Goal: Transaction & Acquisition: Purchase product/service

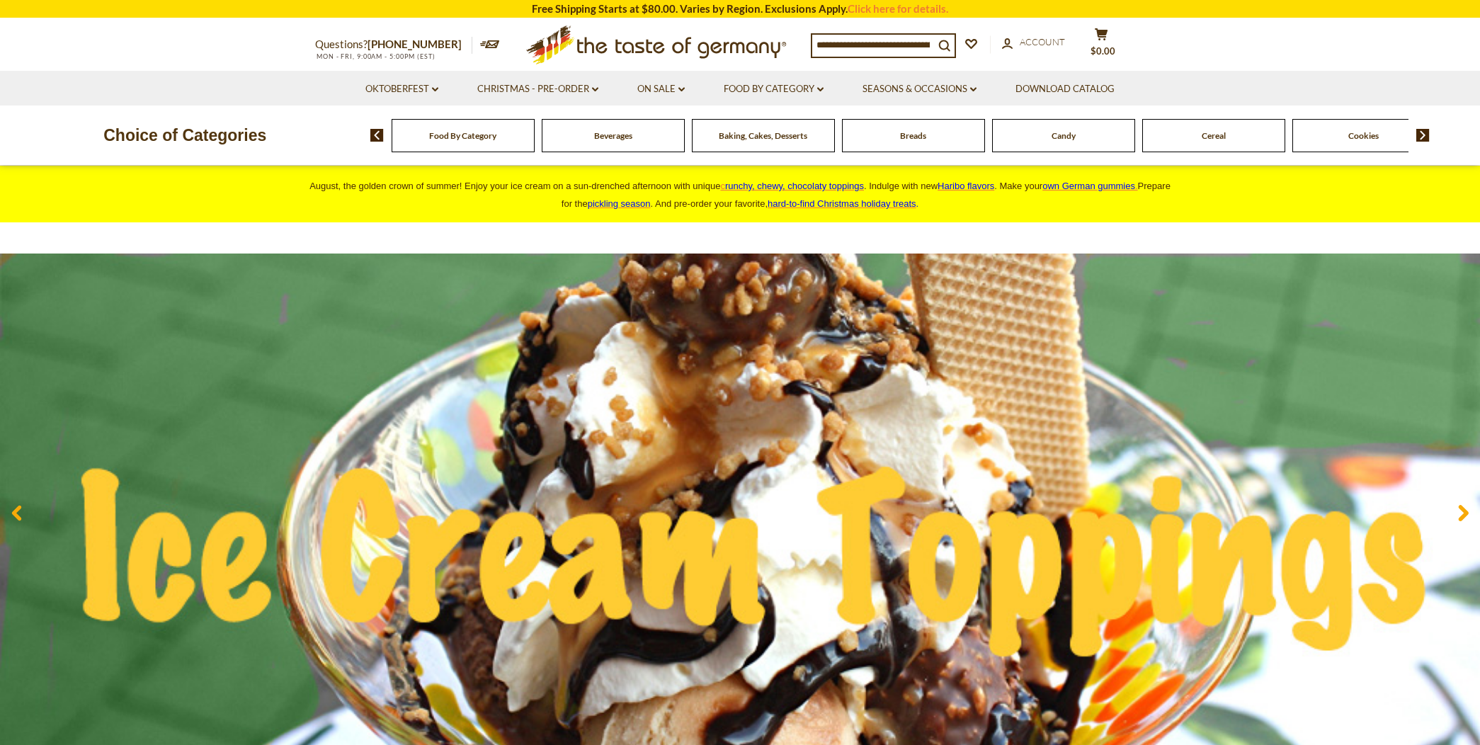
click at [1363, 133] on span "Cookies" at bounding box center [1364, 135] width 30 height 11
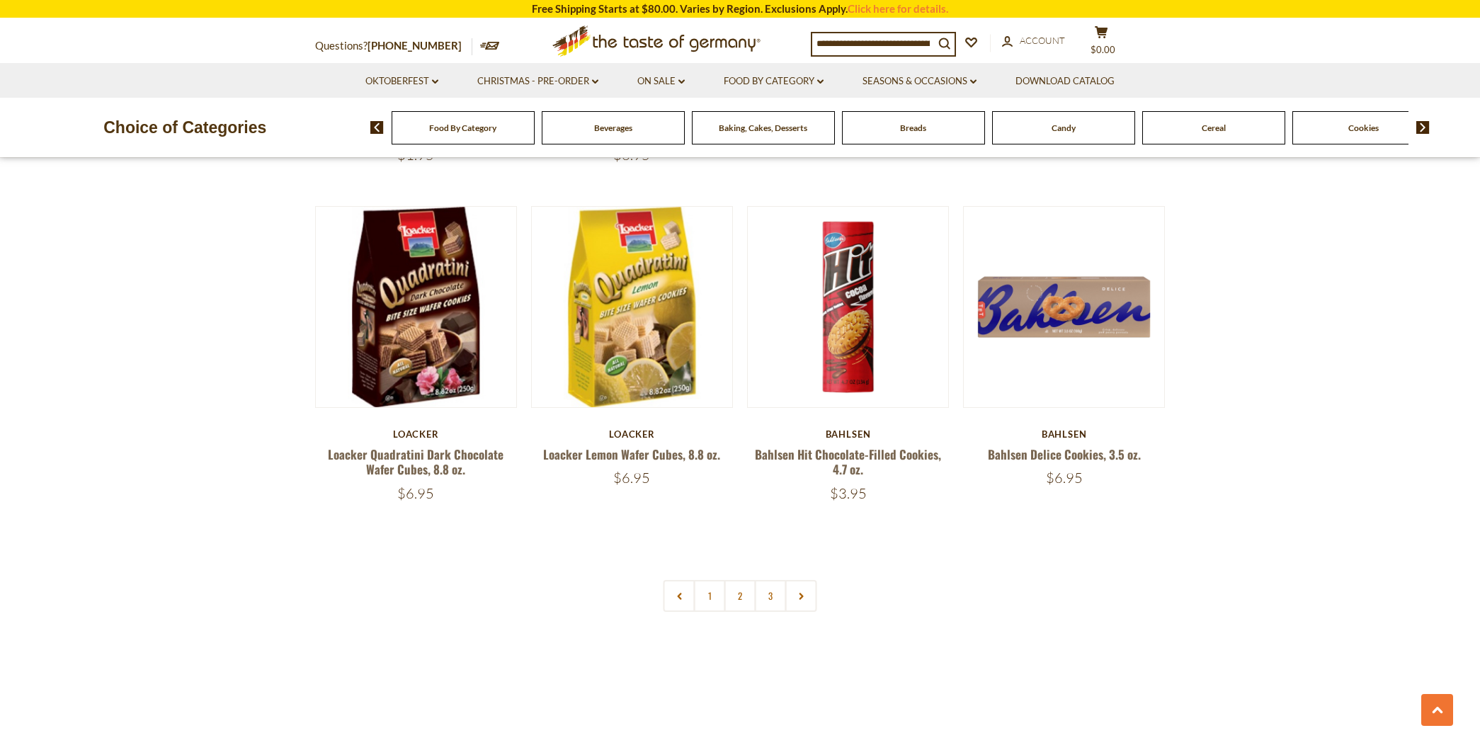
scroll to position [3227, 0]
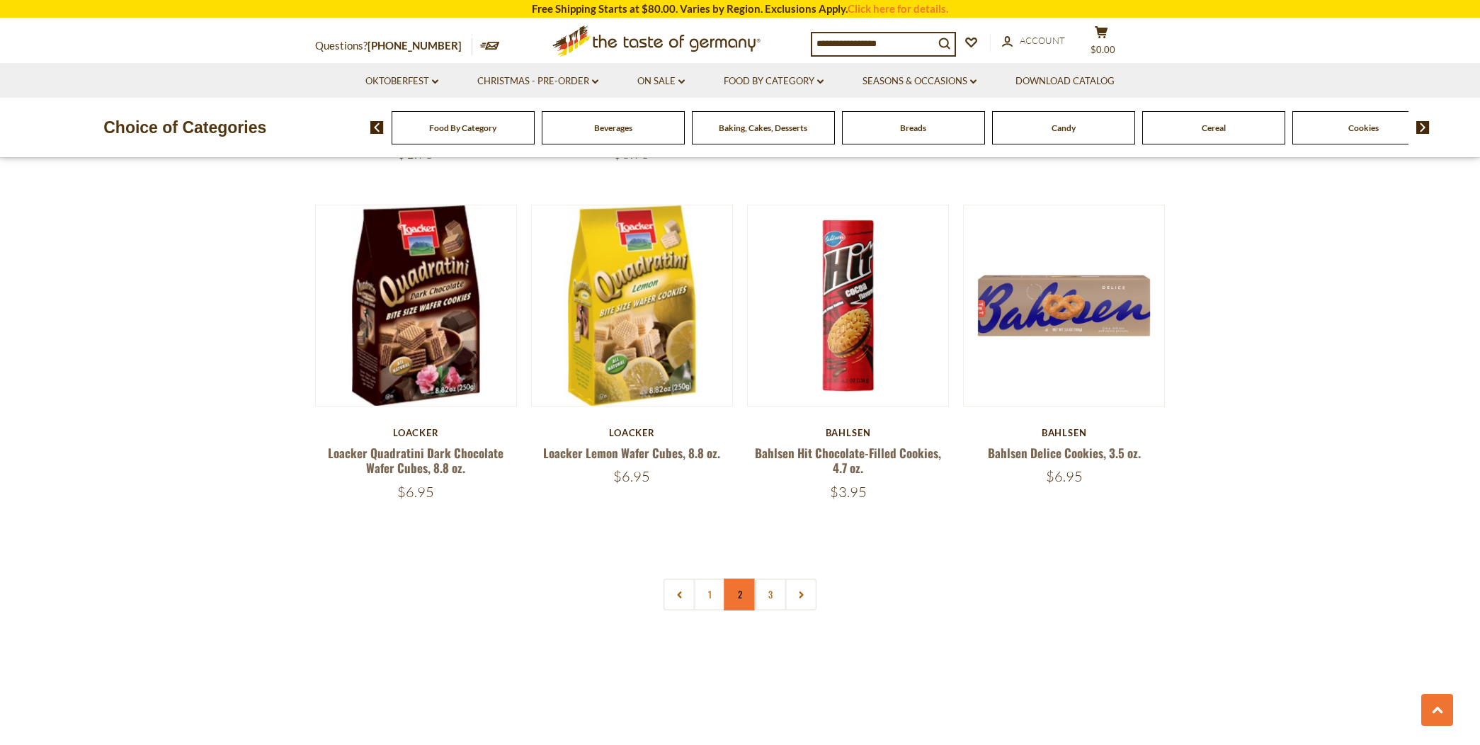
click at [740, 593] on link "2" at bounding box center [741, 595] width 32 height 32
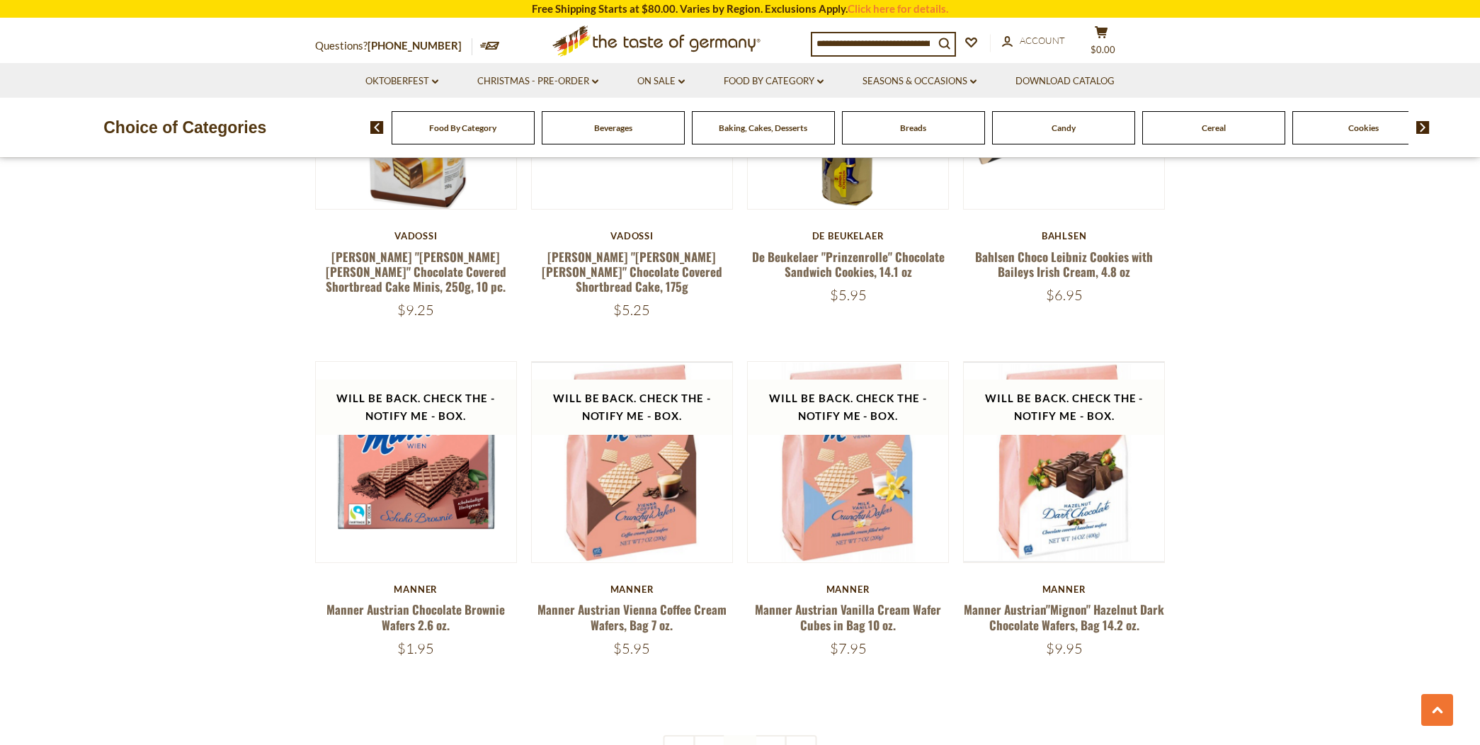
scroll to position [3146, 0]
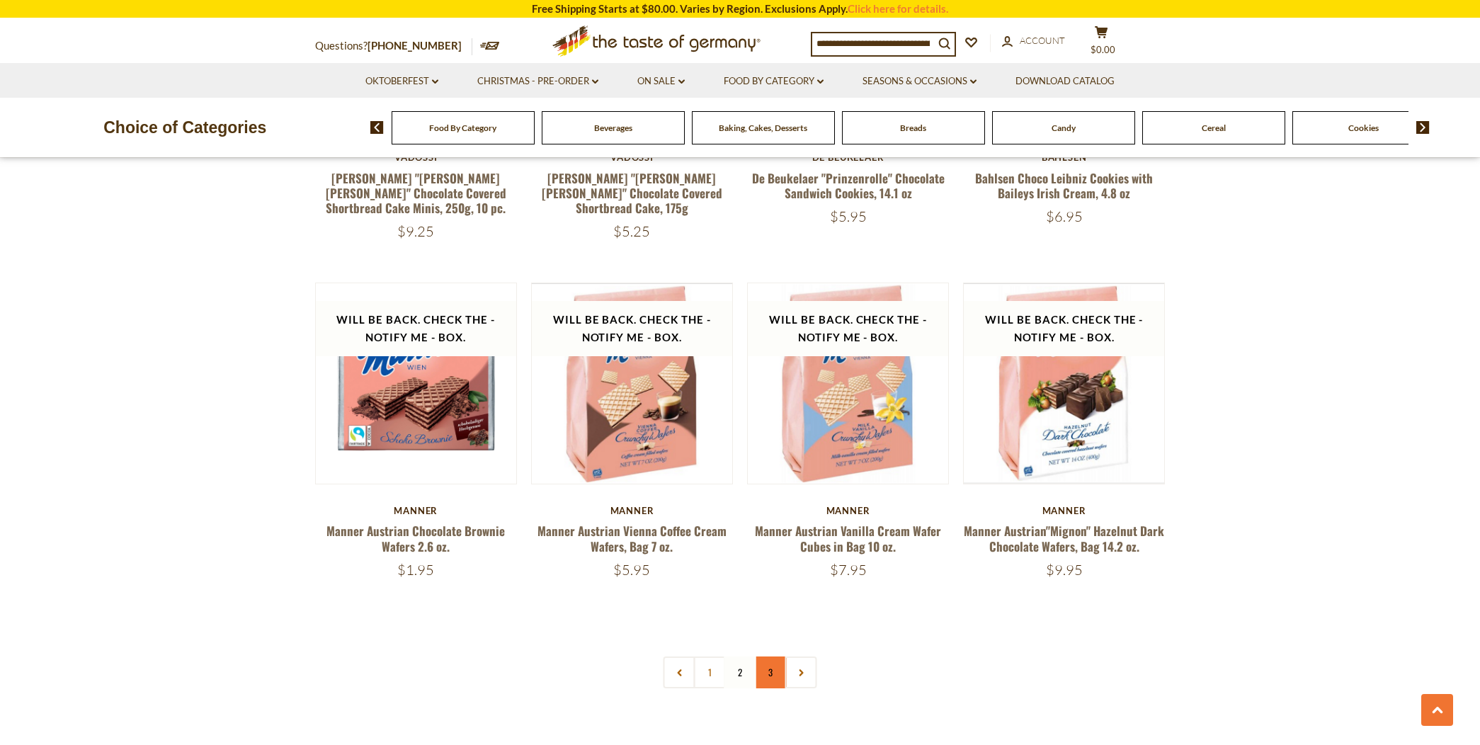
click at [767, 657] on link "3" at bounding box center [771, 673] width 32 height 32
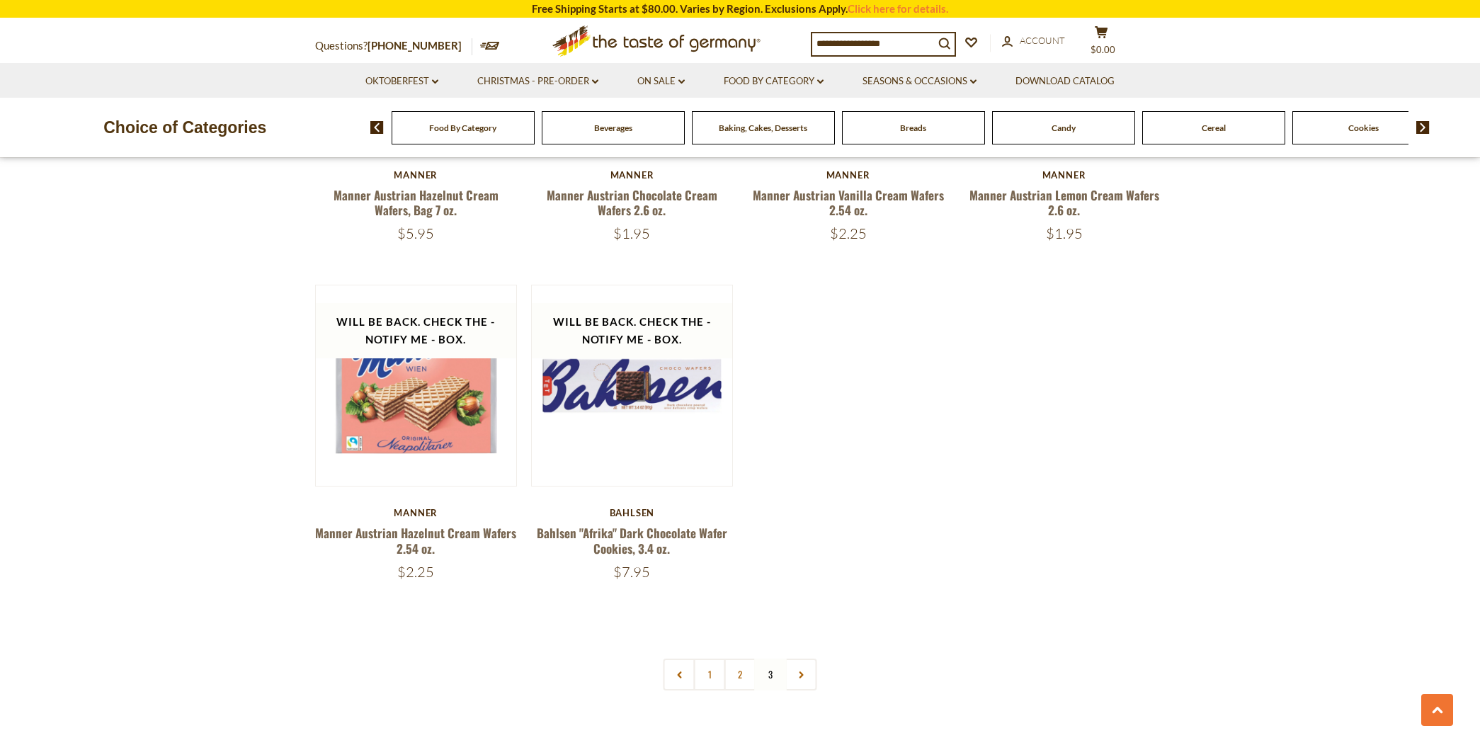
scroll to position [785, 0]
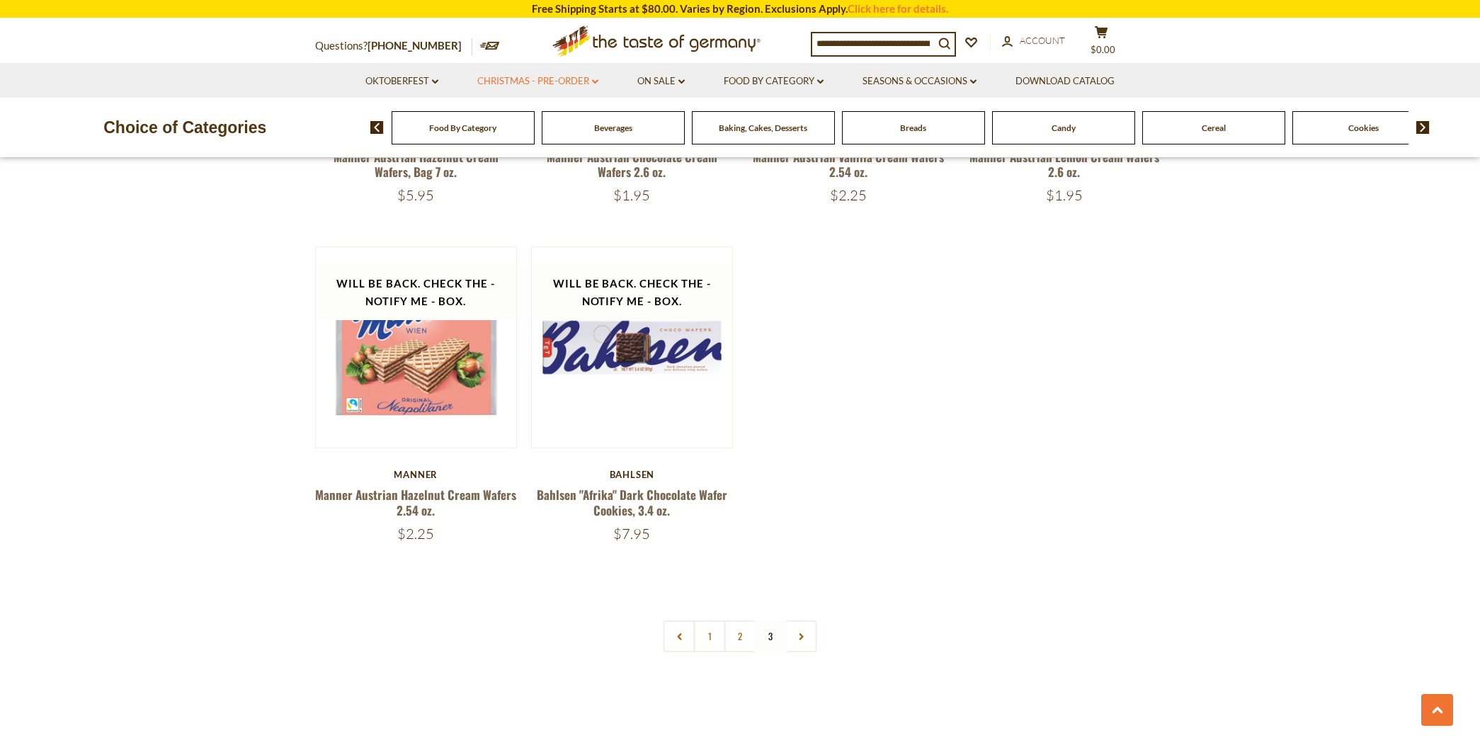
click at [555, 79] on link "Christmas - PRE-ORDER dropdown_arrow" at bounding box center [537, 82] width 121 height 16
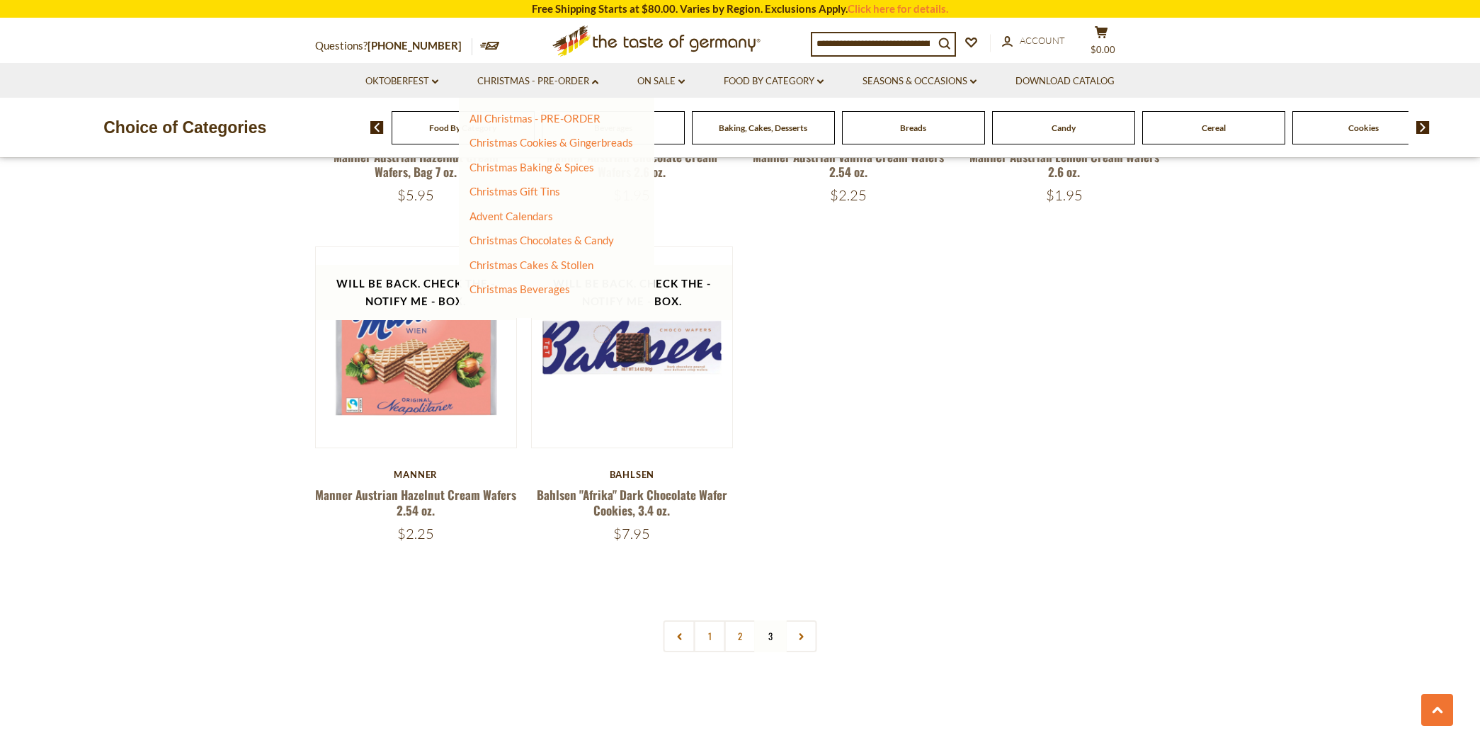
click at [506, 111] on div "All Christmas - PRE-ORDER Christmas Cookies & Gingerbreads Christmas Baking & S…" at bounding box center [557, 208] width 196 height 220
click at [506, 114] on link "All Christmas - PRE-ORDER" at bounding box center [535, 118] width 131 height 13
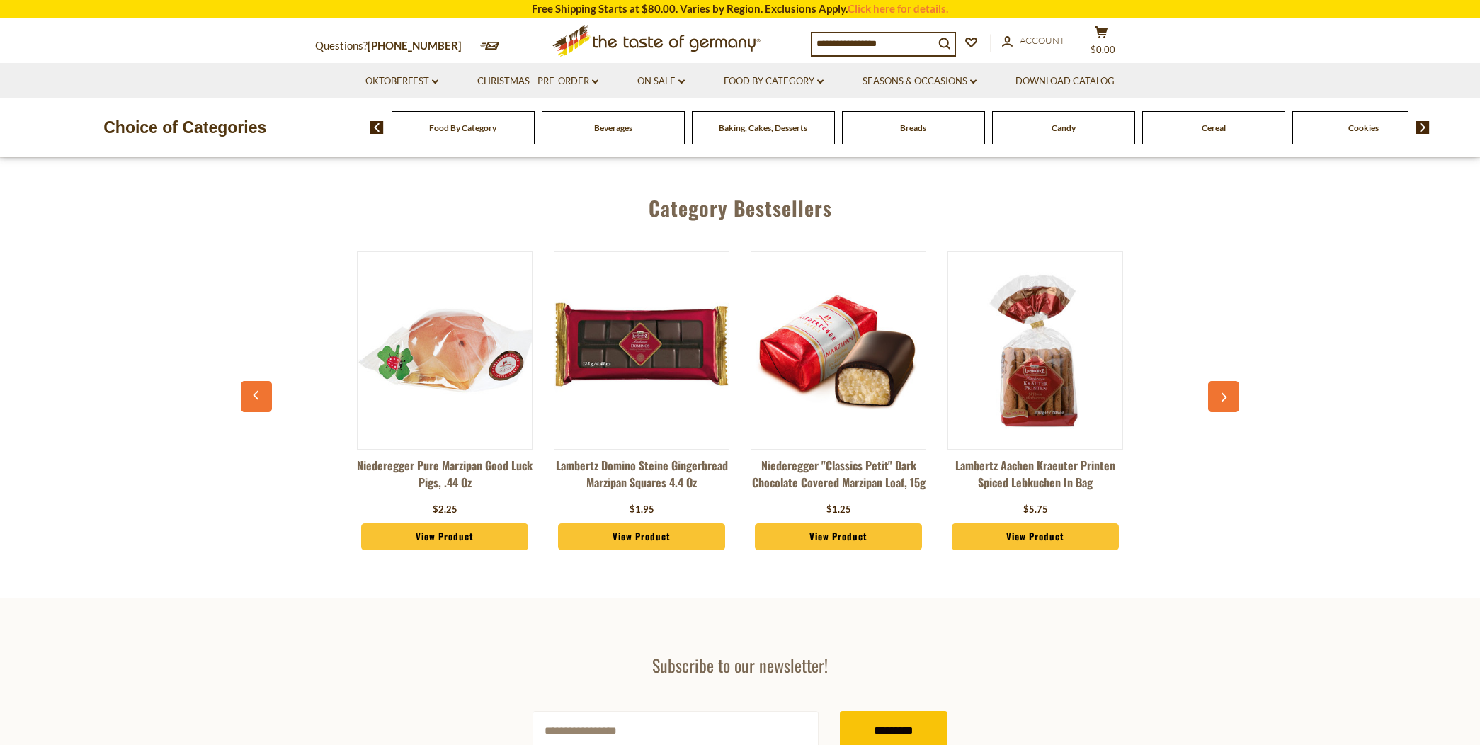
scroll to position [708, 0]
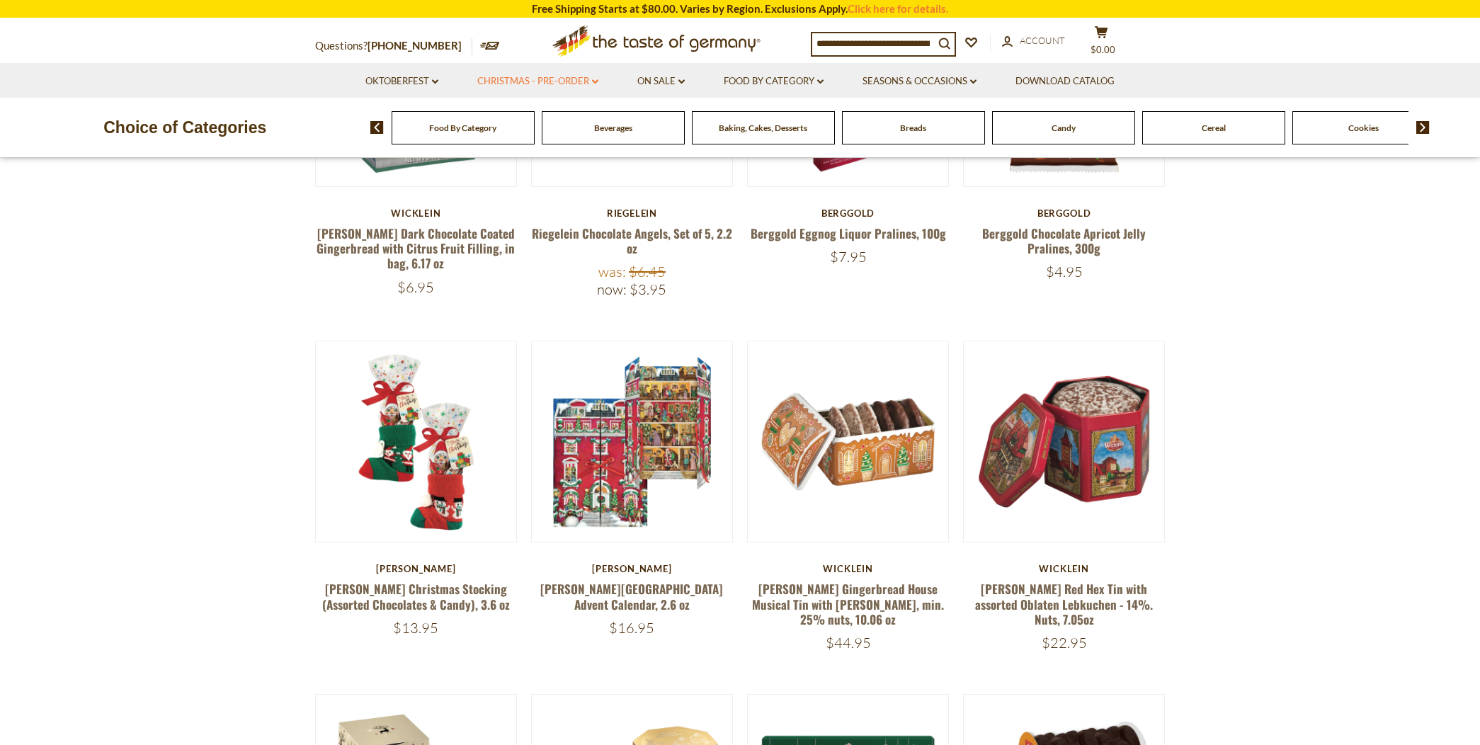
click at [567, 83] on link "Christmas - PRE-ORDER dropdown_arrow" at bounding box center [537, 82] width 121 height 16
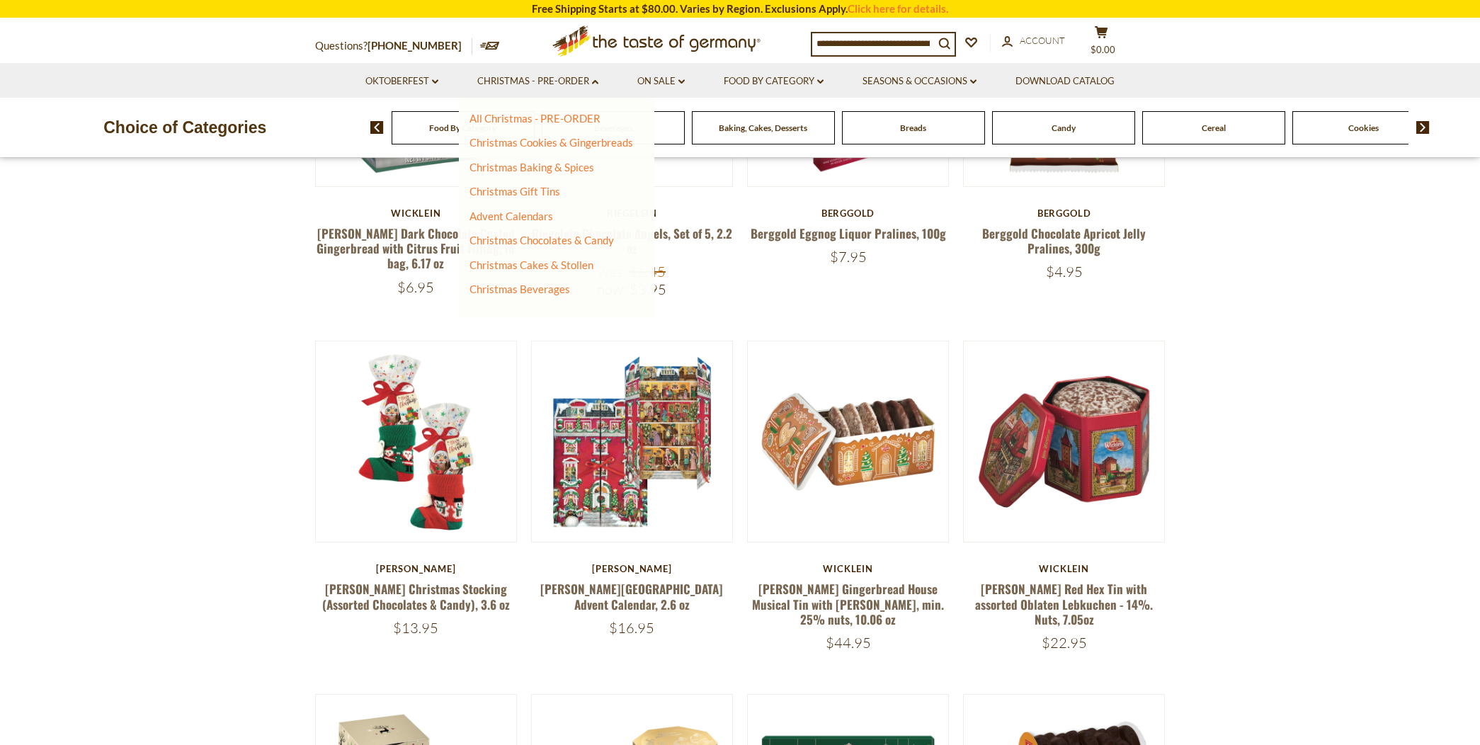
scroll to position [787, 0]
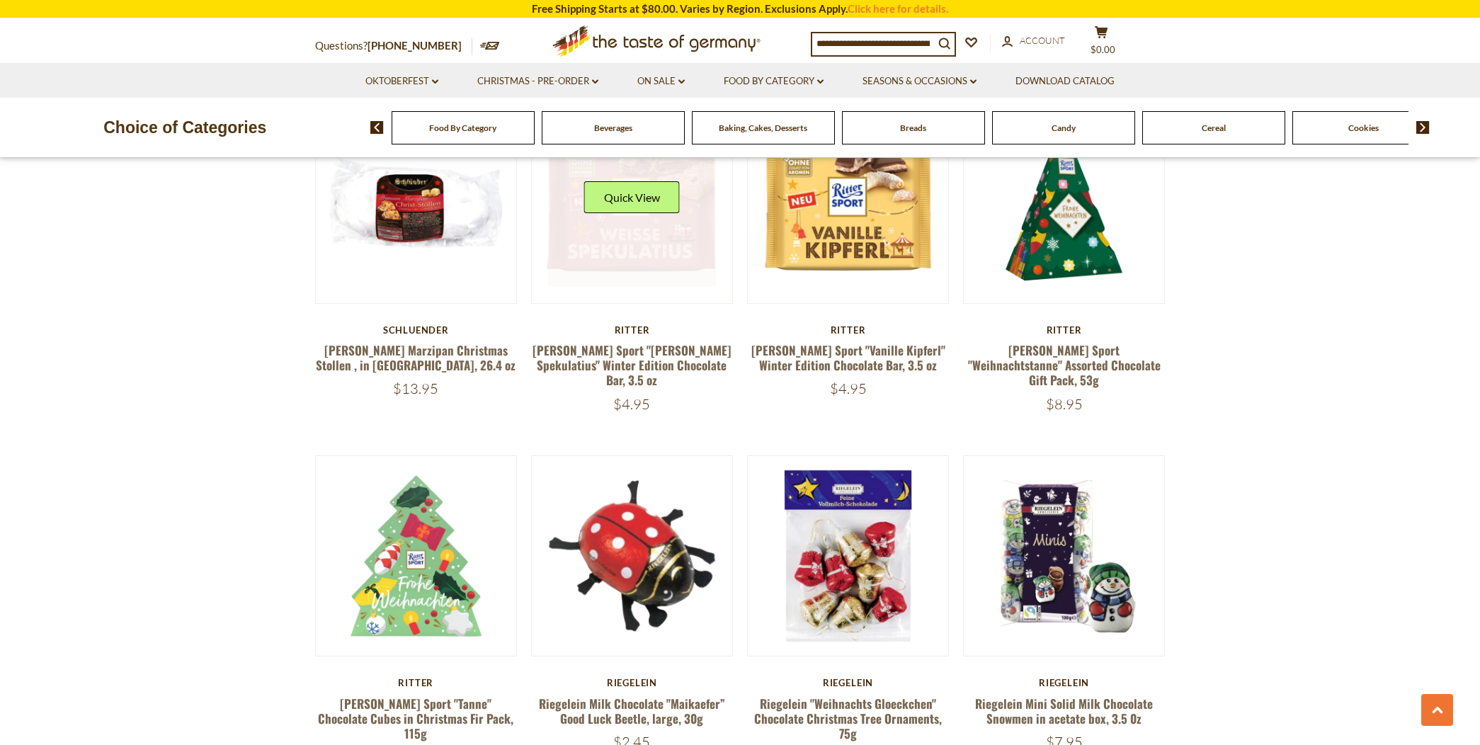
scroll to position [2361, 0]
